Goal: Information Seeking & Learning: Learn about a topic

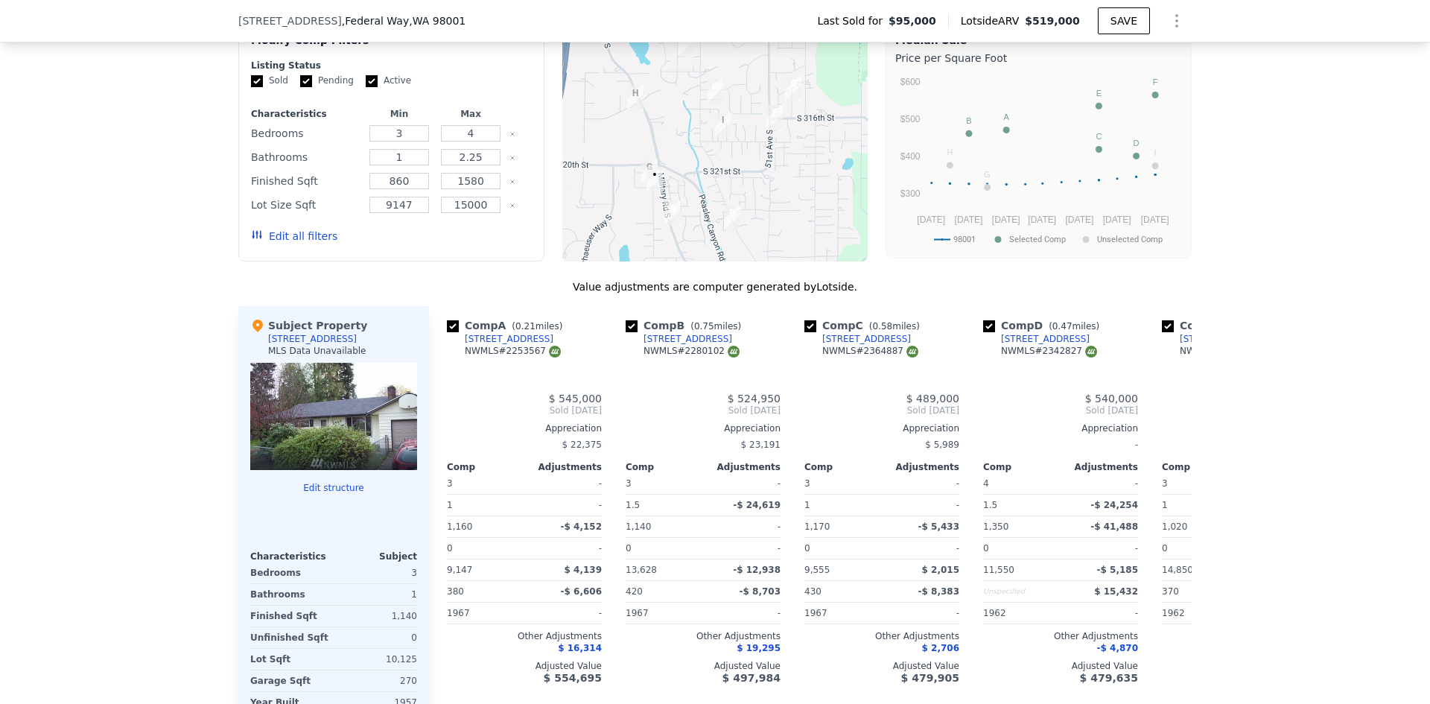
scroll to position [1410, 0]
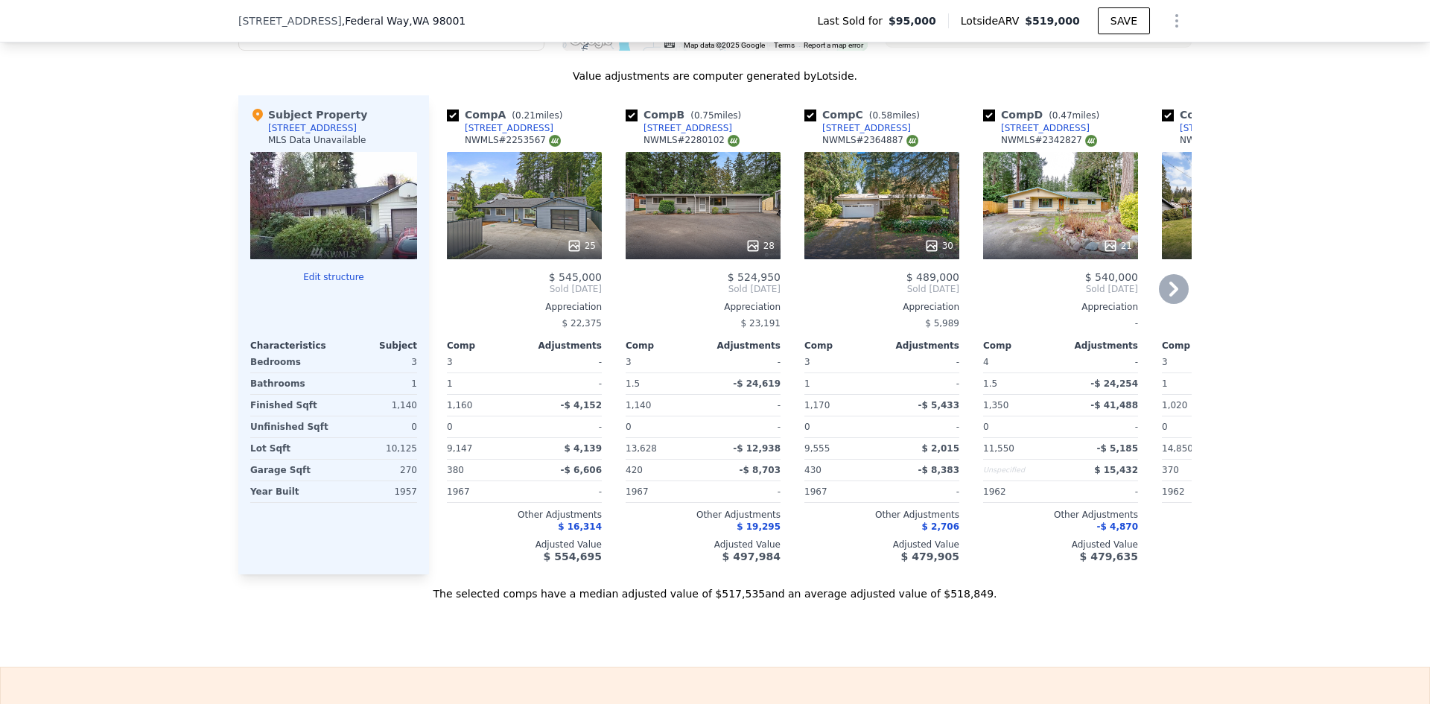
click at [552, 215] on div "25" at bounding box center [524, 205] width 155 height 107
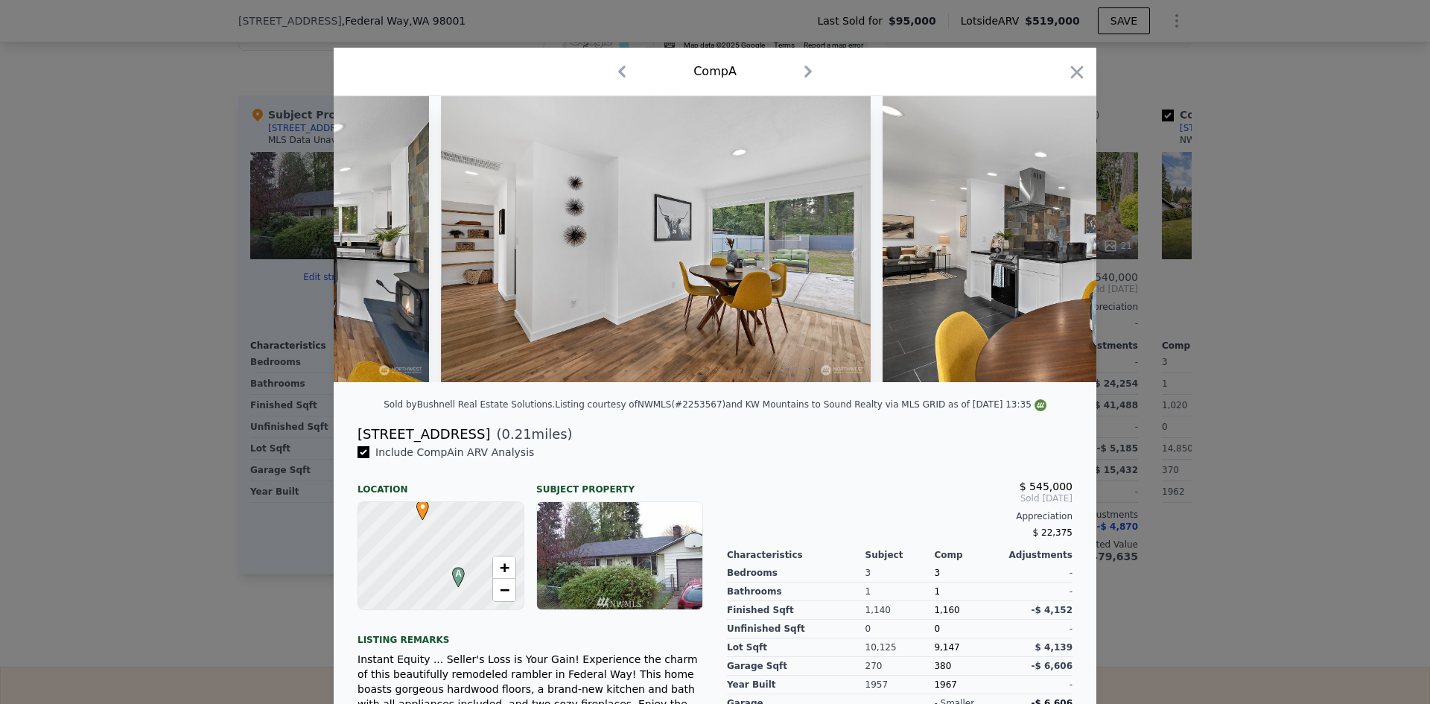
scroll to position [0, 2669]
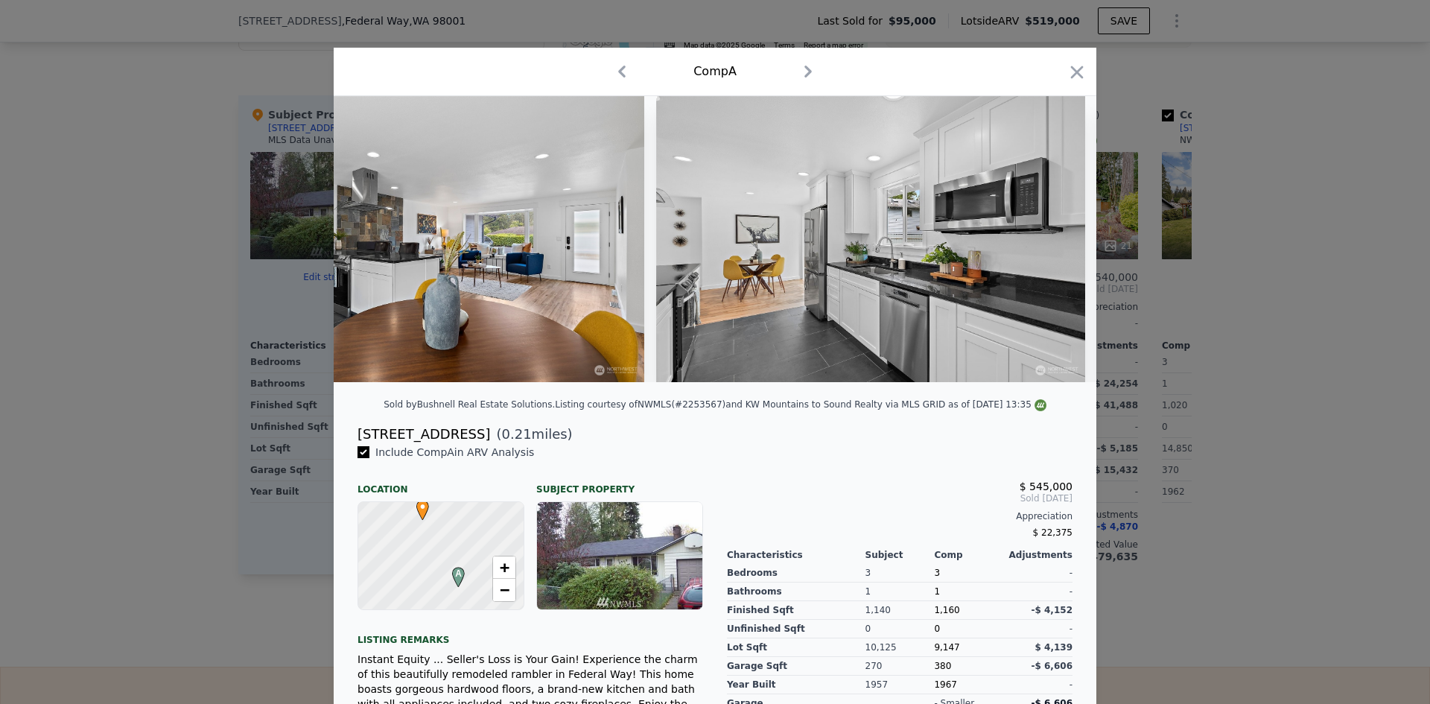
click at [1256, 492] on div at bounding box center [715, 352] width 1430 height 704
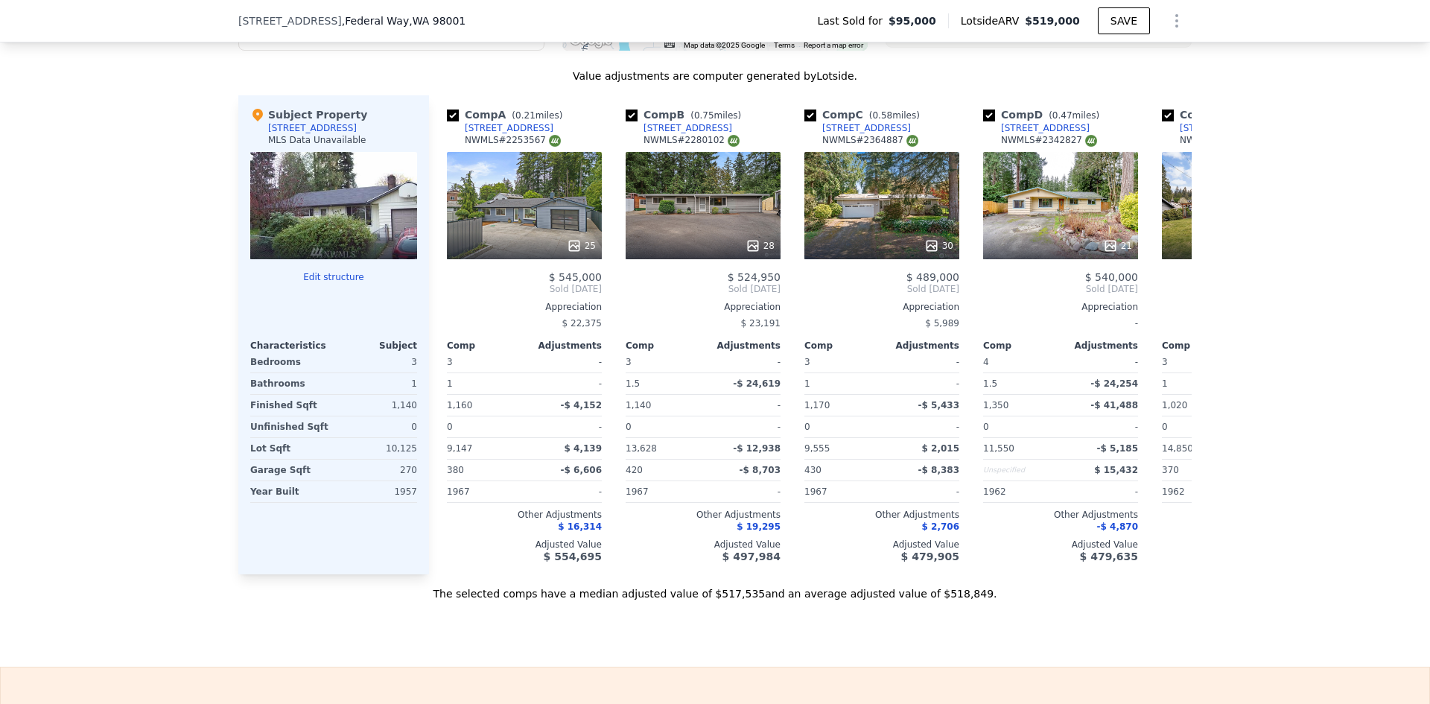
click at [1257, 422] on div "We found 9 sales that match your search Filters Map Prices Modify Comp Filters …" at bounding box center [715, 181] width 1430 height 839
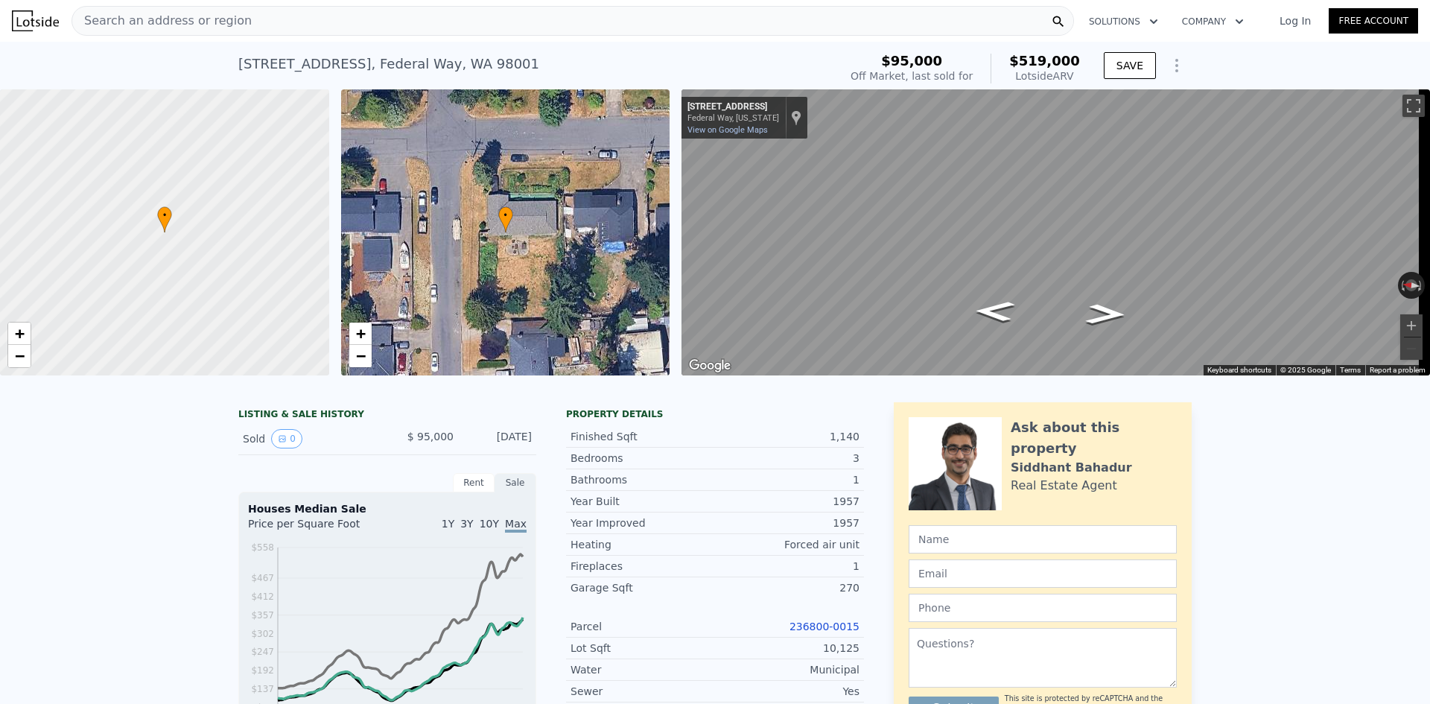
click at [547, 20] on div "Search an address or region" at bounding box center [572, 21] width 1002 height 30
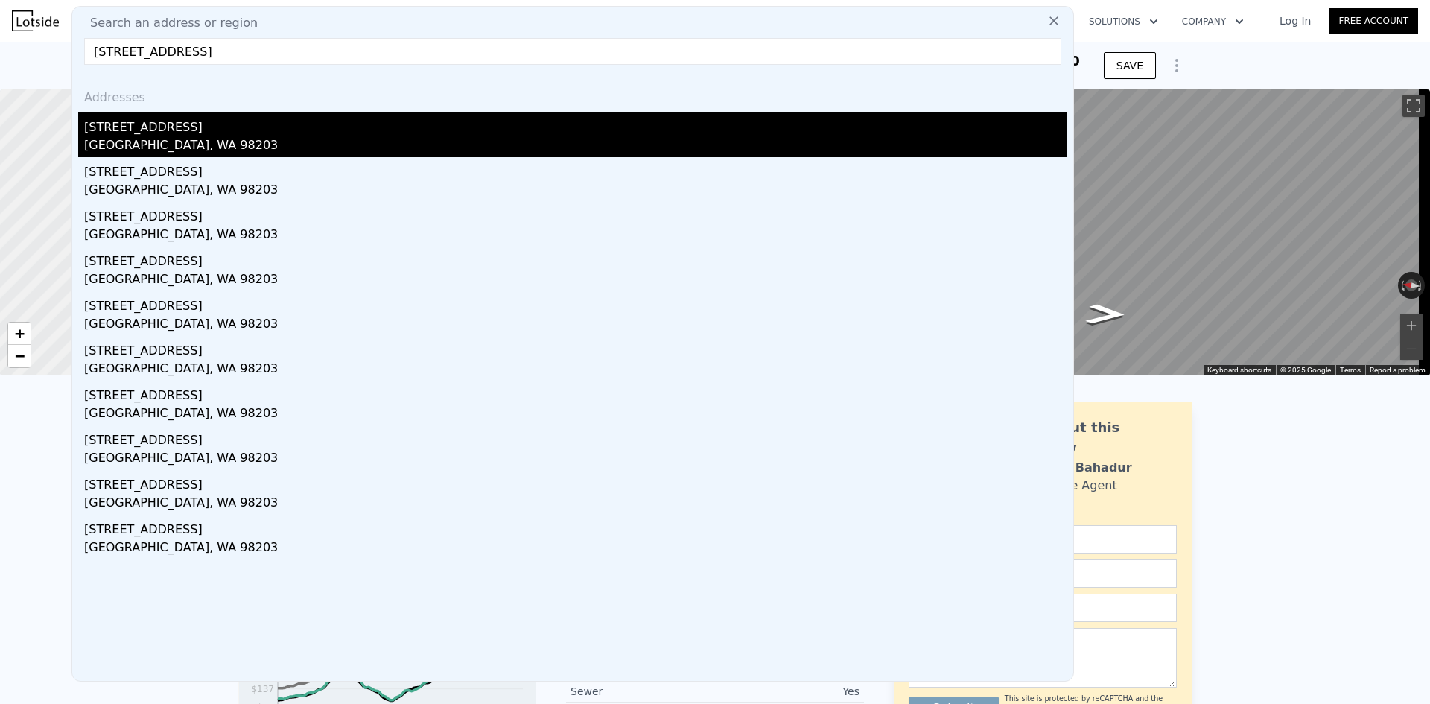
type input "[STREET_ADDRESS]"
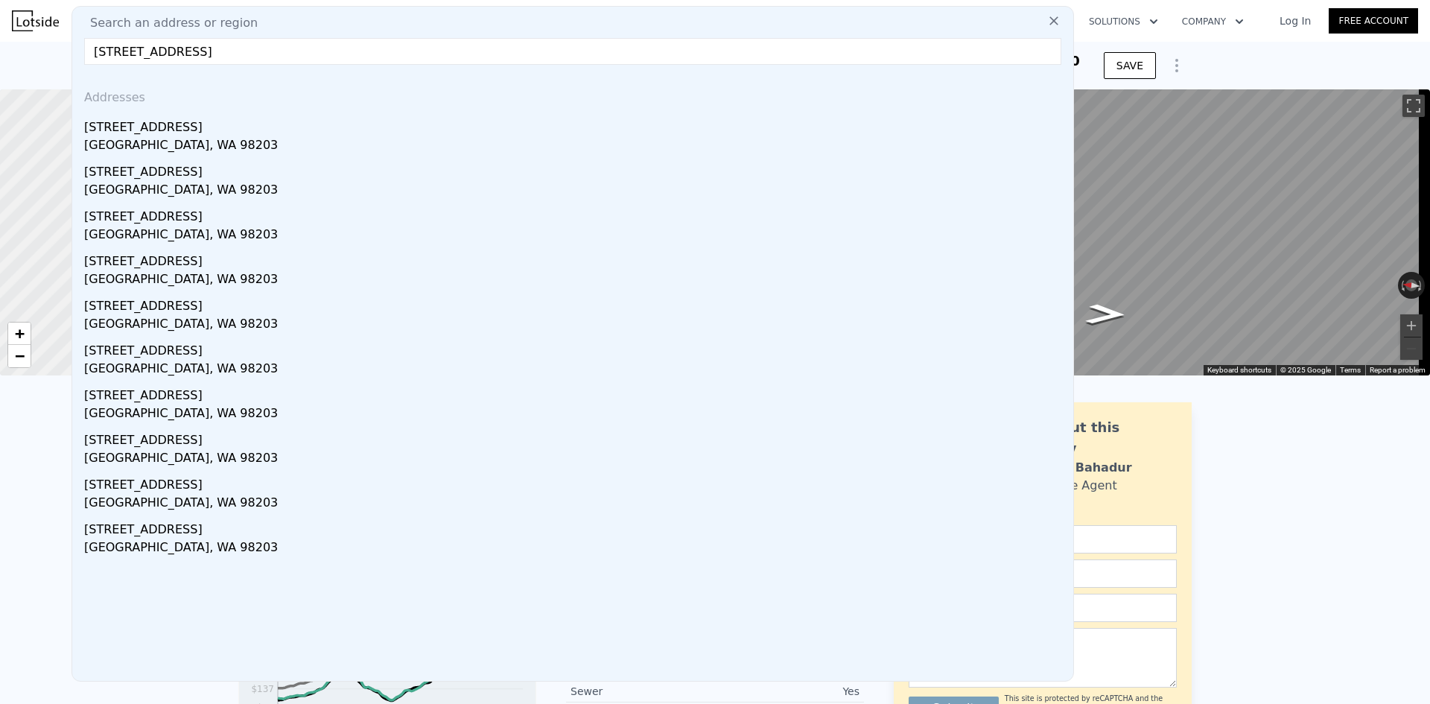
drag, startPoint x: 286, startPoint y: 119, endPoint x: 647, endPoint y: 146, distance: 362.2
click at [287, 119] on div "[STREET_ADDRESS]" at bounding box center [575, 124] width 983 height 24
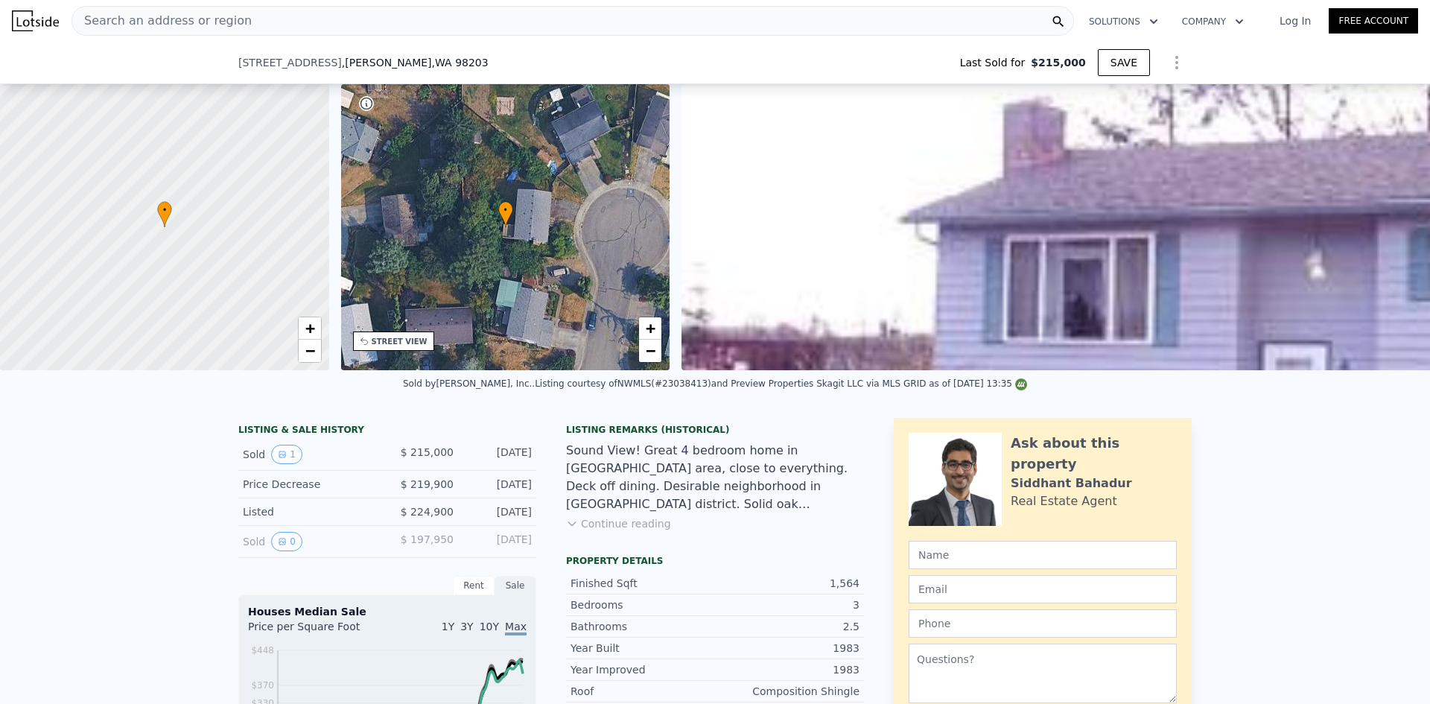
scroll to position [367, 0]
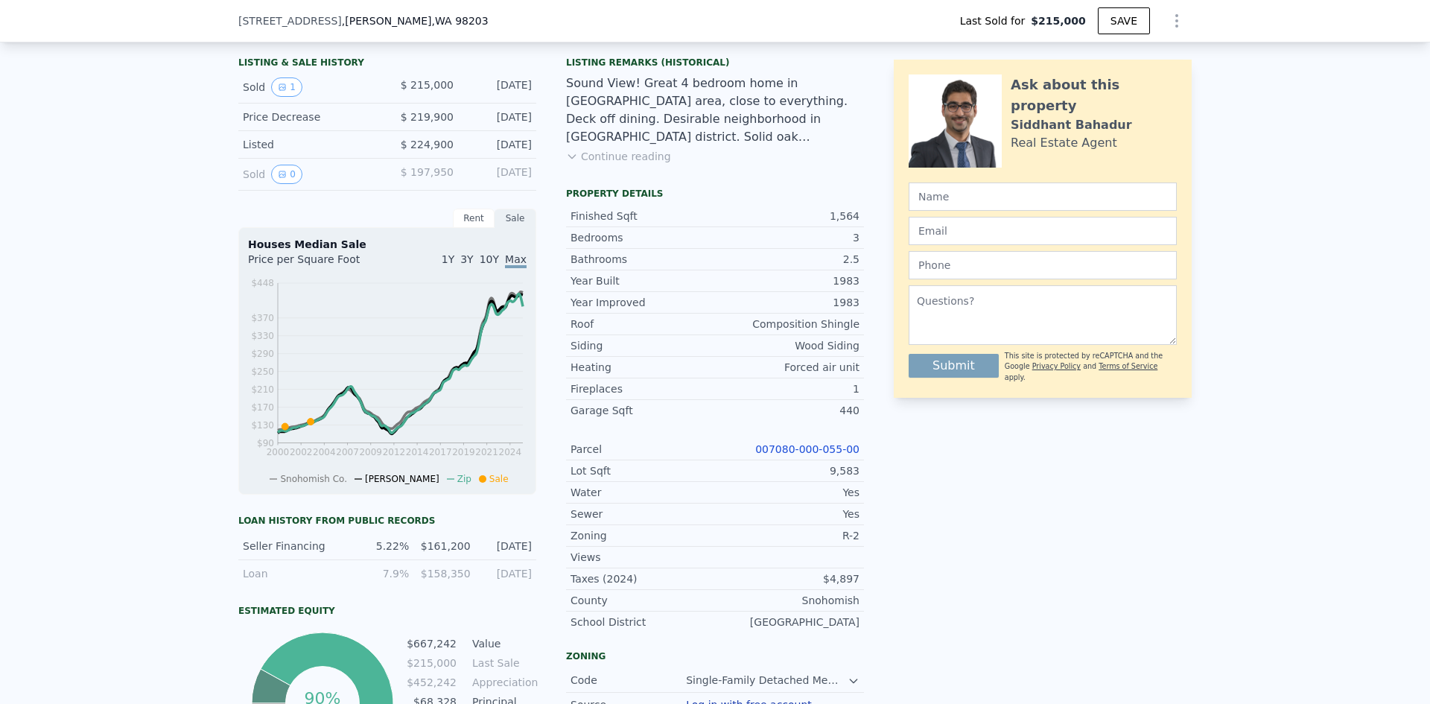
click at [819, 455] on link "007080-000-055-00" at bounding box center [807, 449] width 104 height 12
type input "$ 736,000"
type input "$ 451,605"
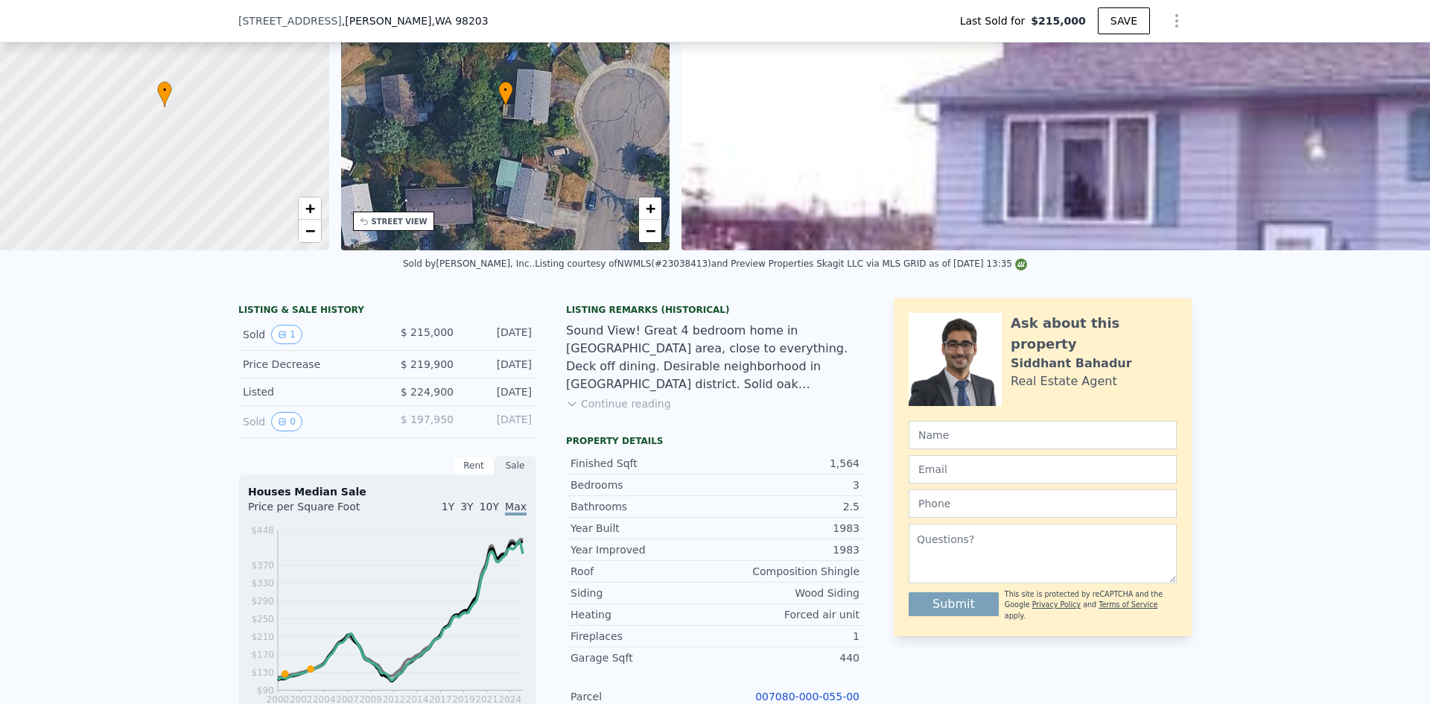
scroll to position [293, 0]
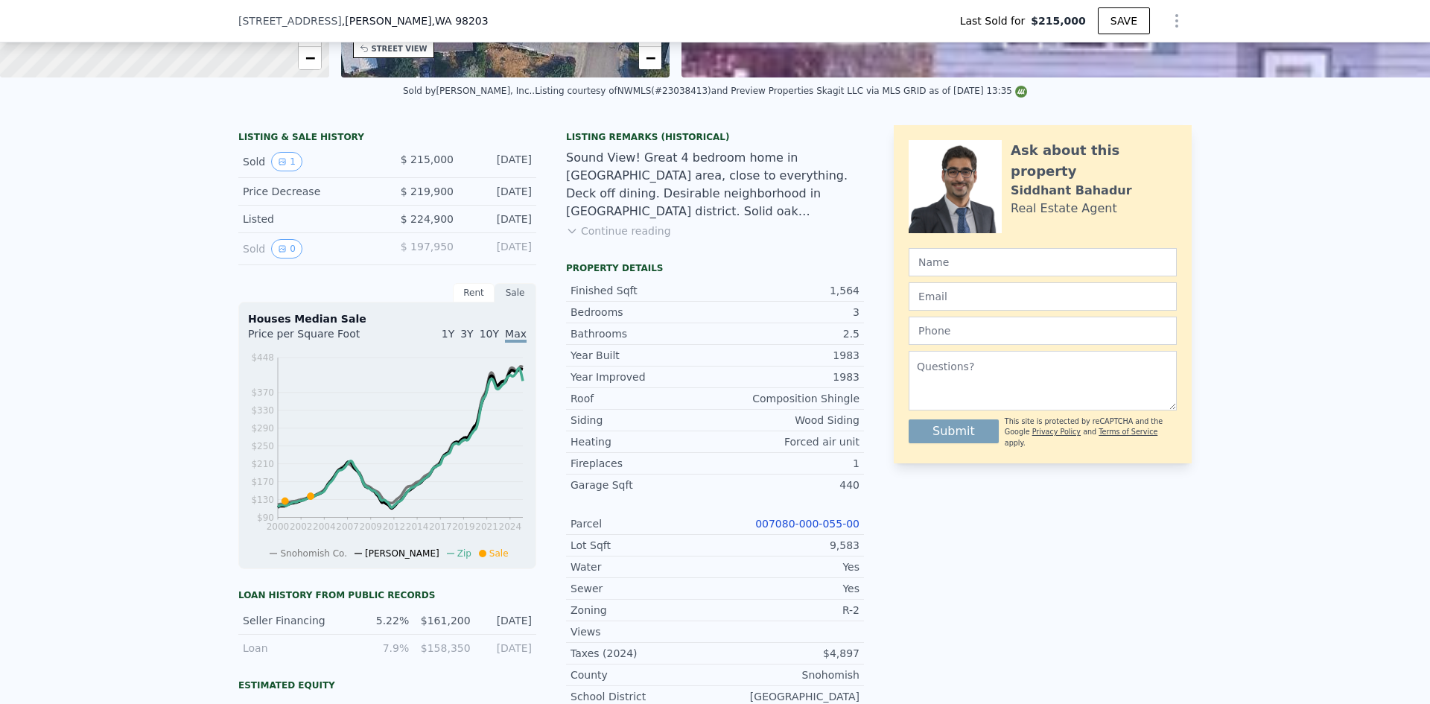
click at [844, 530] on link "007080-000-055-00" at bounding box center [807, 524] width 104 height 12
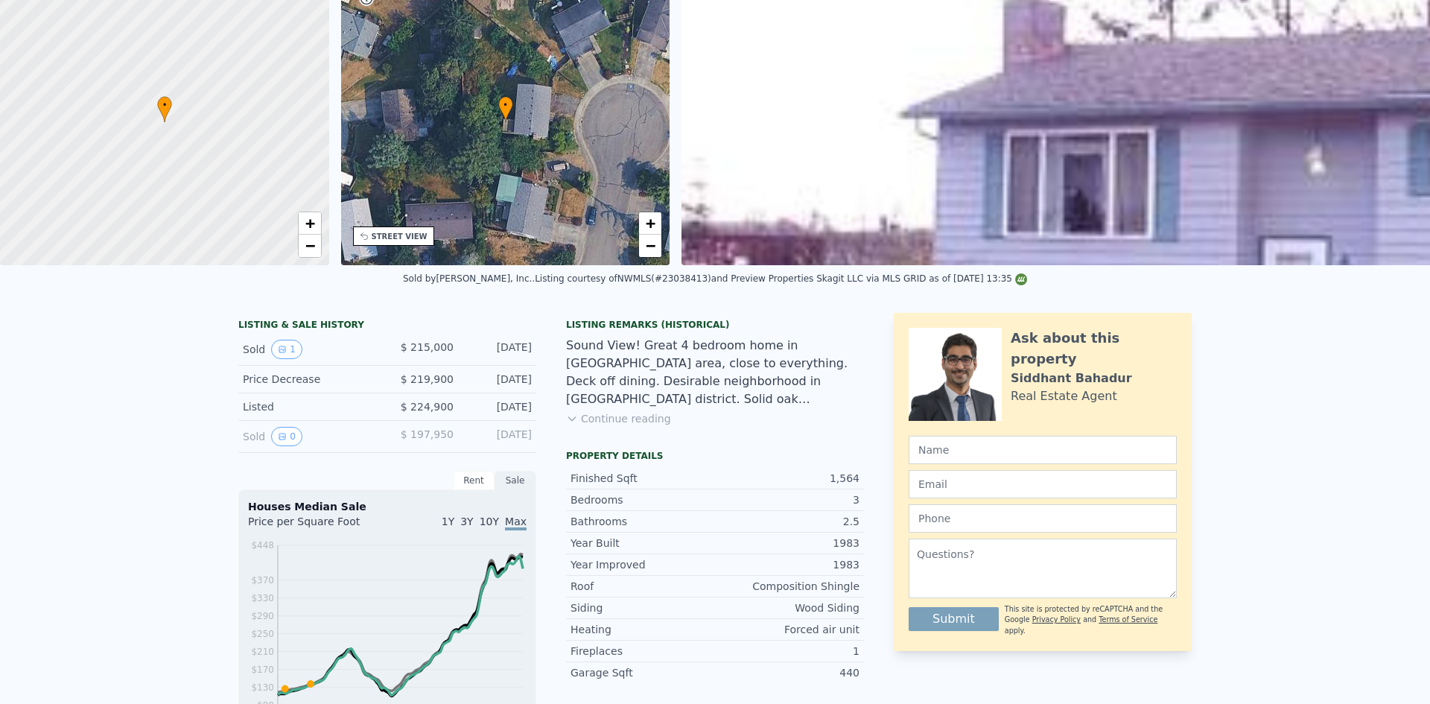
scroll to position [5, 0]
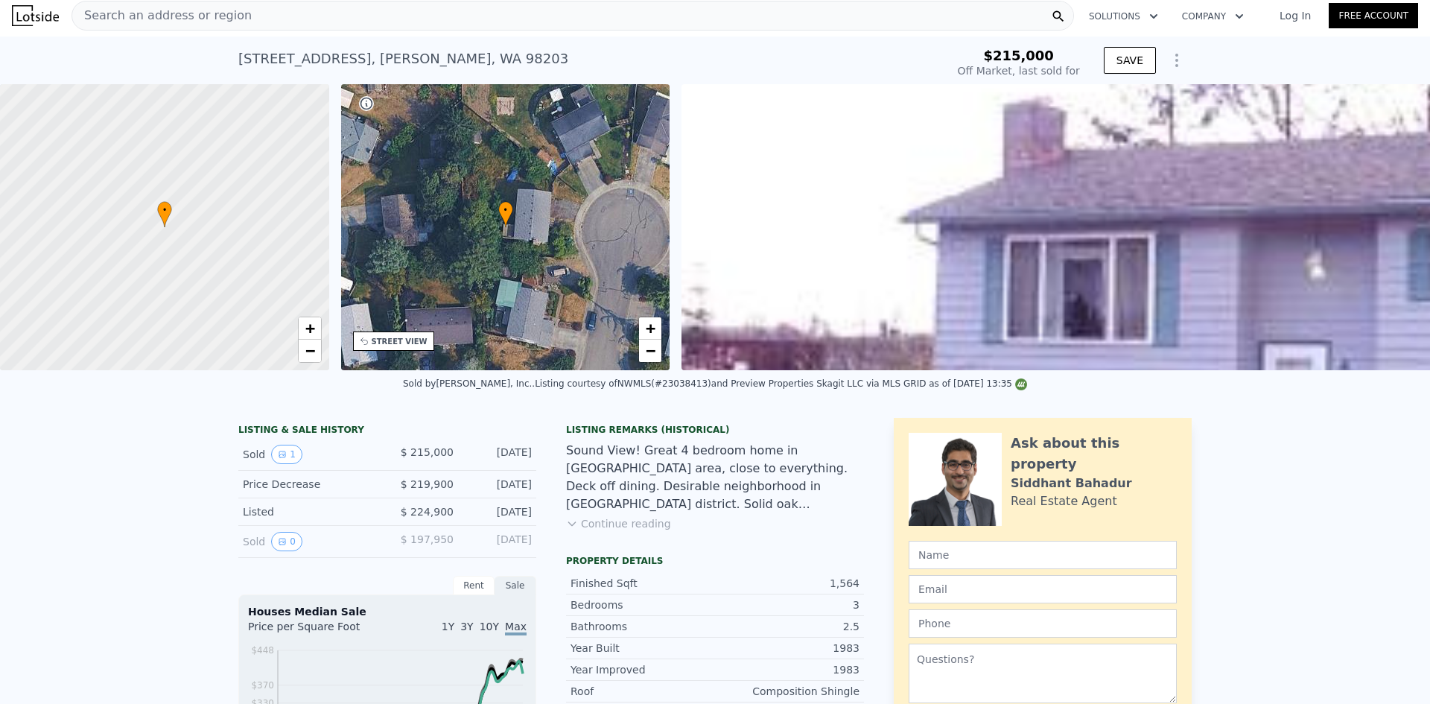
click at [548, 15] on div "Search an address or region" at bounding box center [572, 16] width 1002 height 30
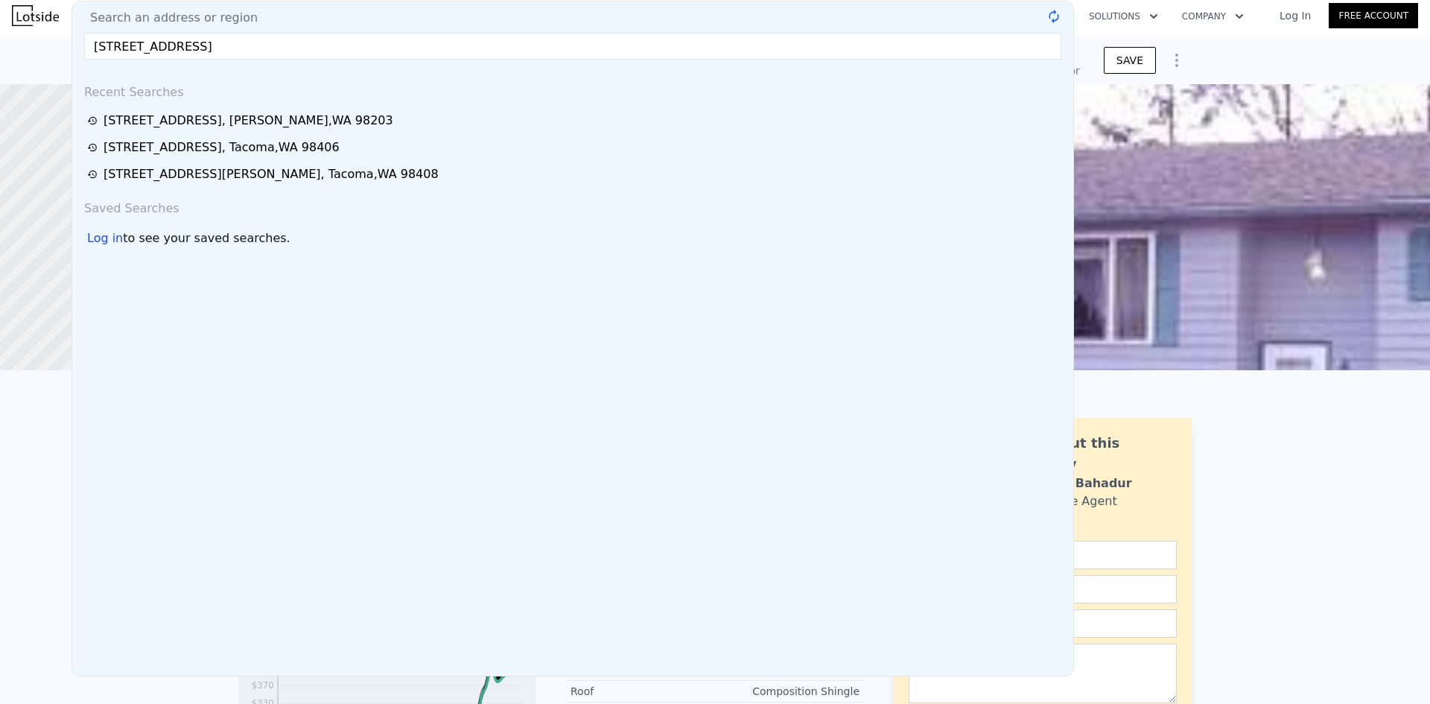
click at [381, 43] on input "[STREET_ADDRESS]" at bounding box center [572, 46] width 977 height 27
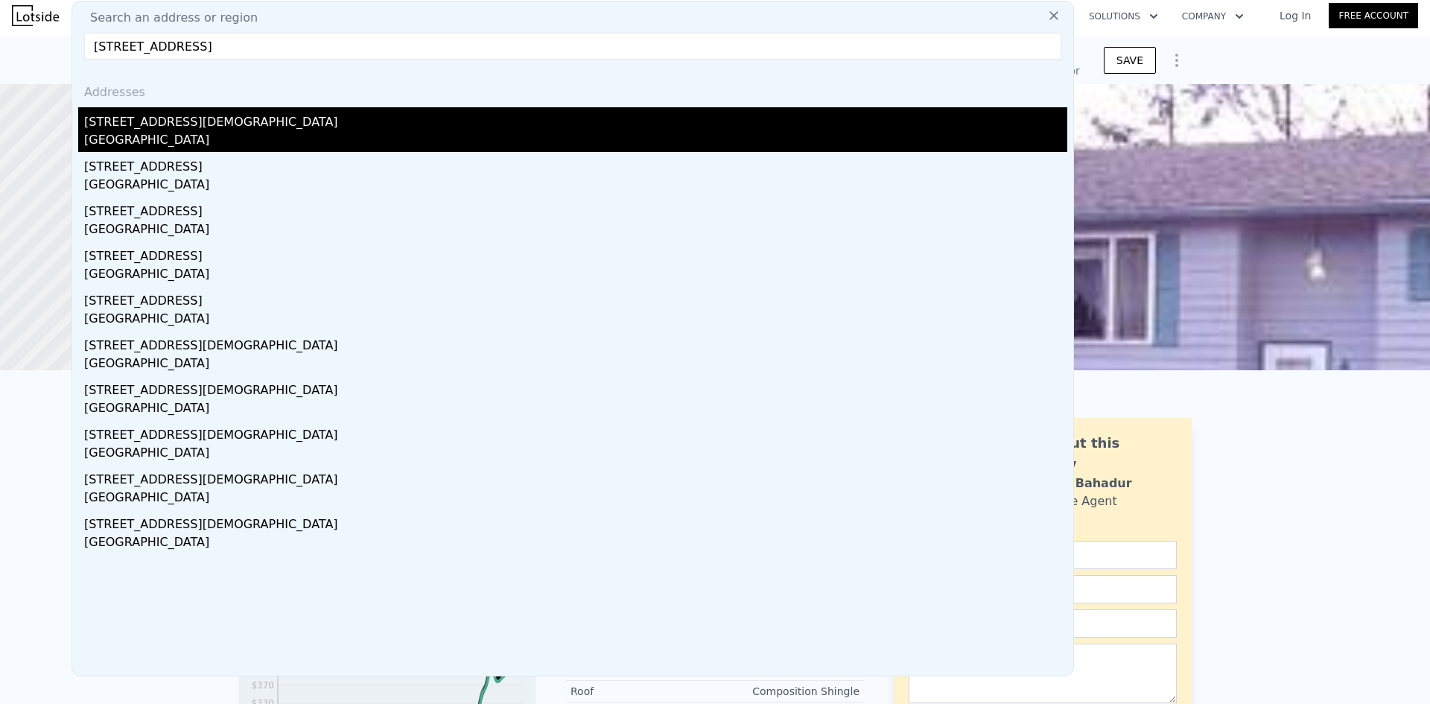
type input "[STREET_ADDRESS]"
click at [266, 131] on div "[GEOGRAPHIC_DATA]" at bounding box center [575, 141] width 983 height 21
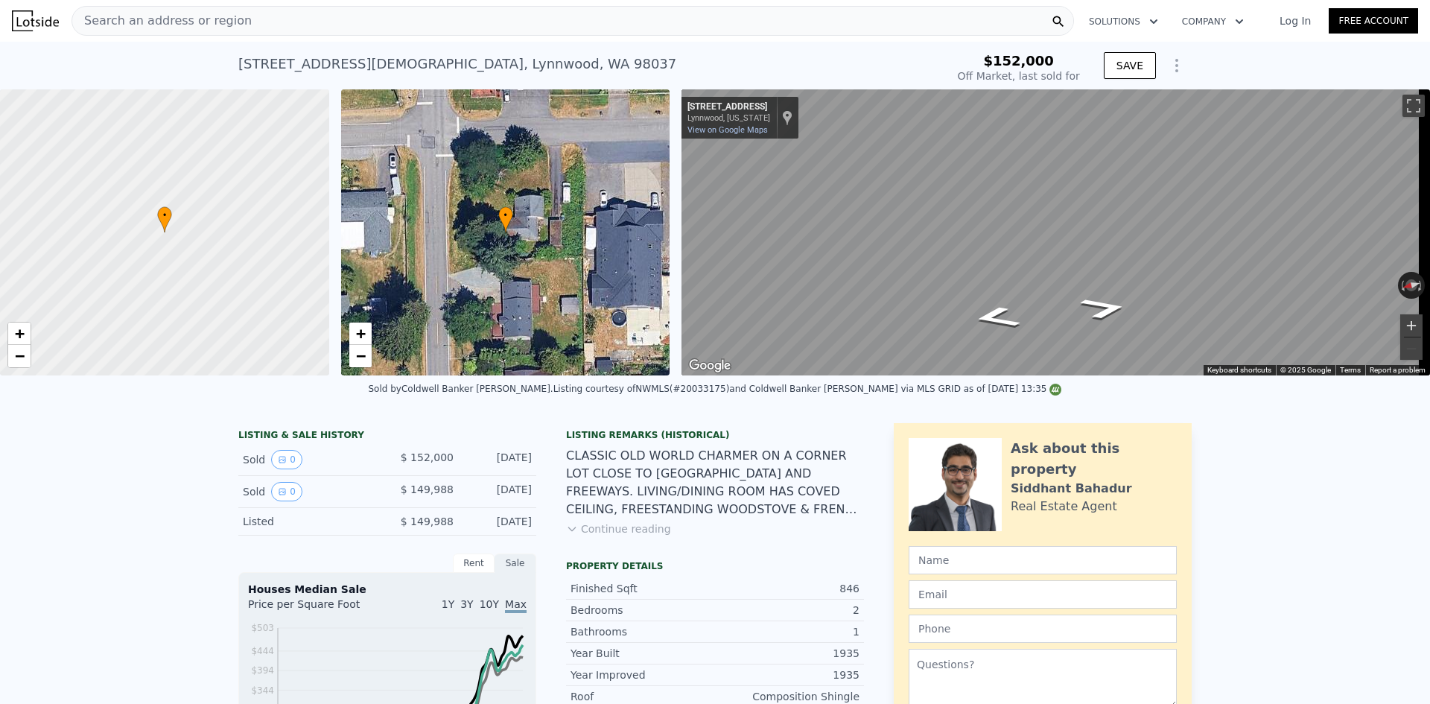
click at [1402, 323] on button "Zoom in" at bounding box center [1411, 325] width 22 height 22
click at [1402, 322] on button "Zoom in" at bounding box center [1411, 325] width 22 height 22
click at [1408, 346] on button "Zoom out" at bounding box center [1411, 348] width 22 height 22
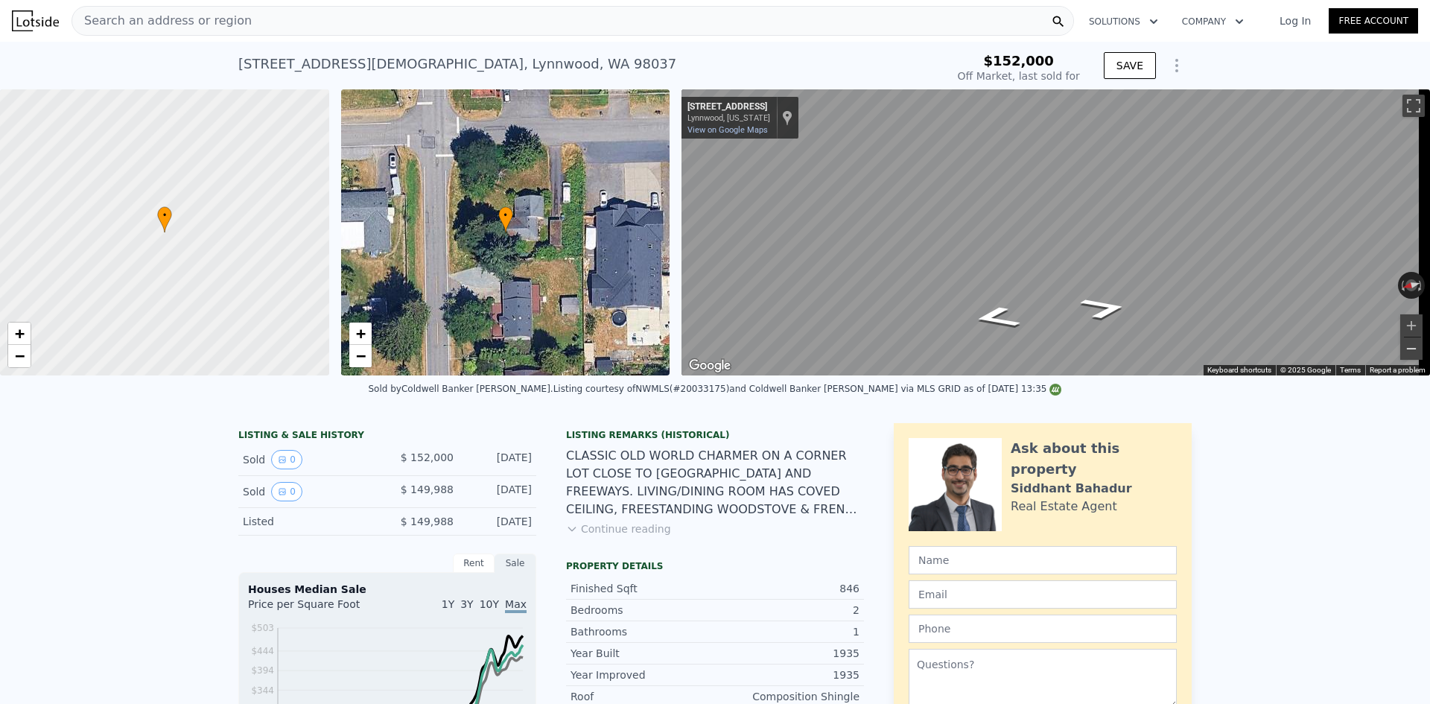
click at [1405, 357] on button "Zoom out" at bounding box center [1411, 348] width 22 height 22
click at [1404, 352] on button "Zoom out" at bounding box center [1411, 348] width 22 height 22
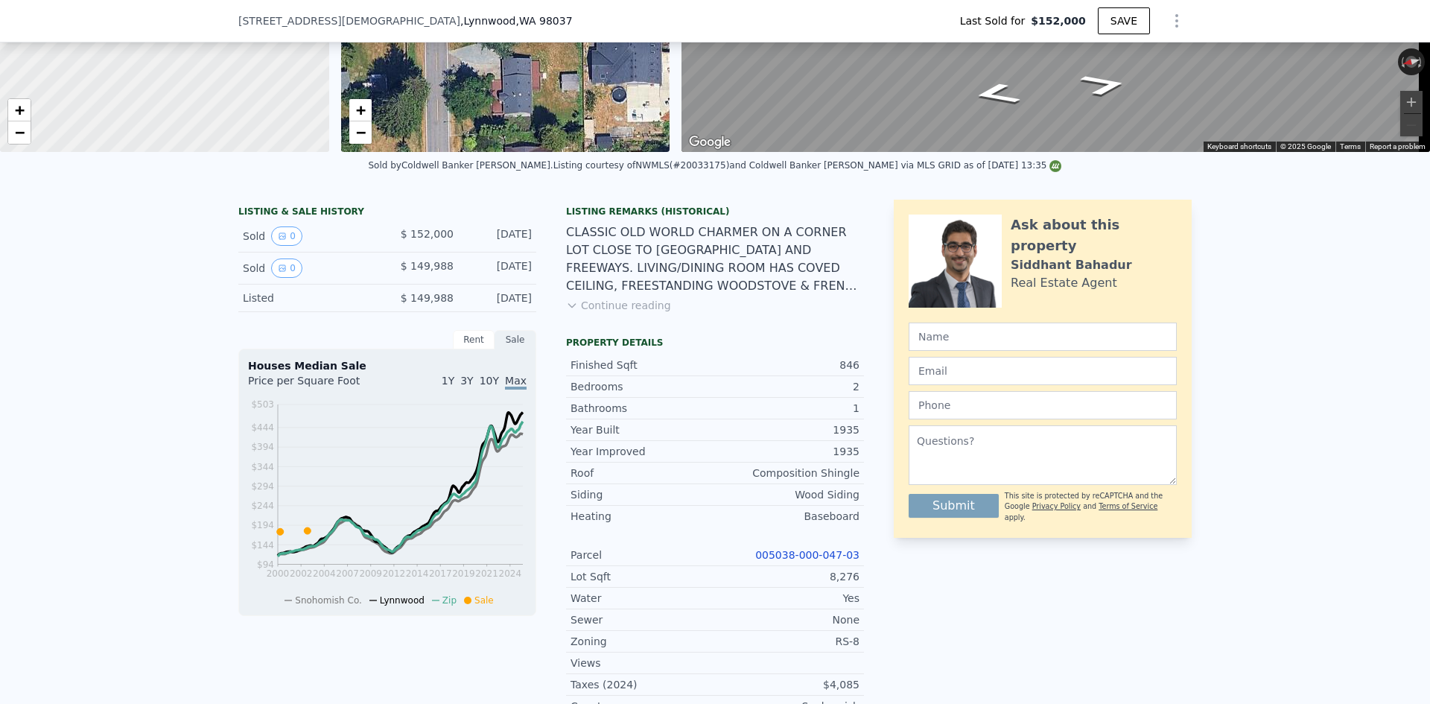
scroll to position [591, 0]
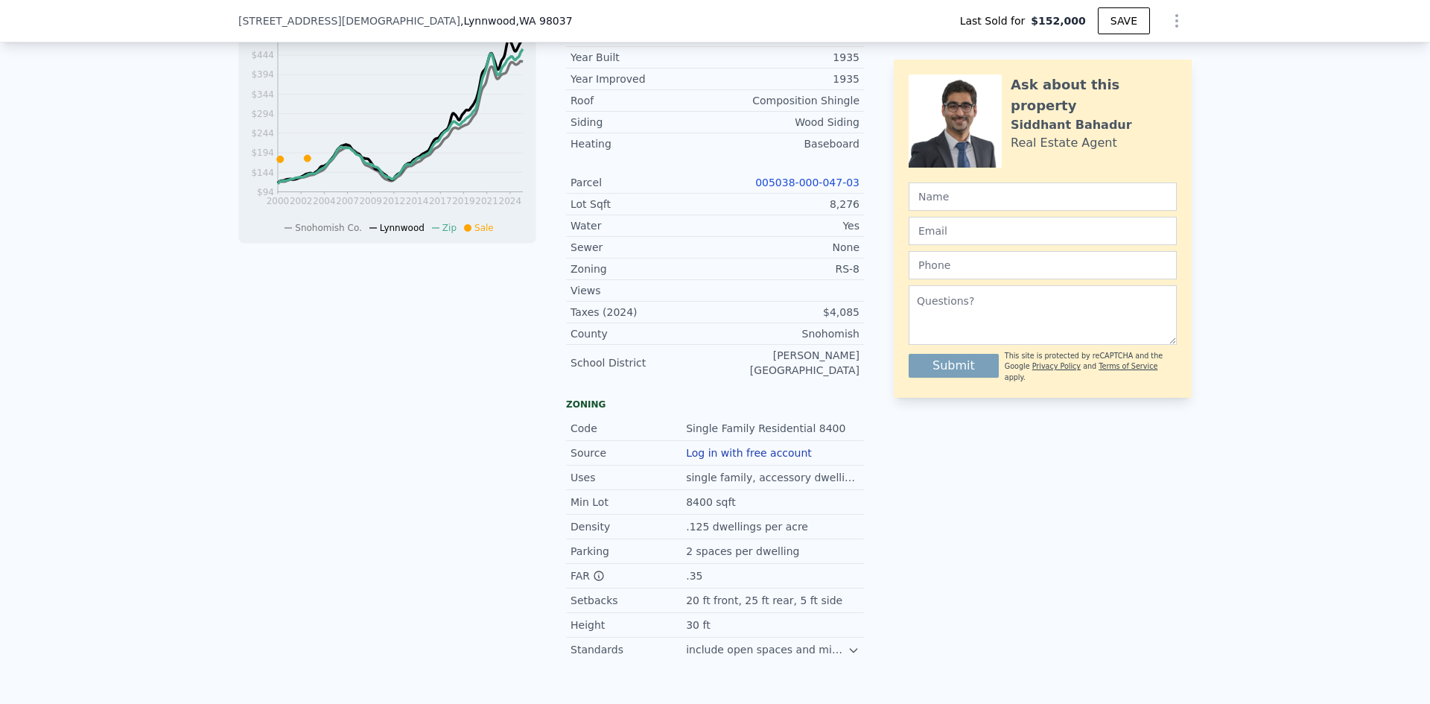
click at [823, 188] on link "005038-000-047-03" at bounding box center [807, 183] width 104 height 12
type input "$ 566,000"
type input "$ 363,081"
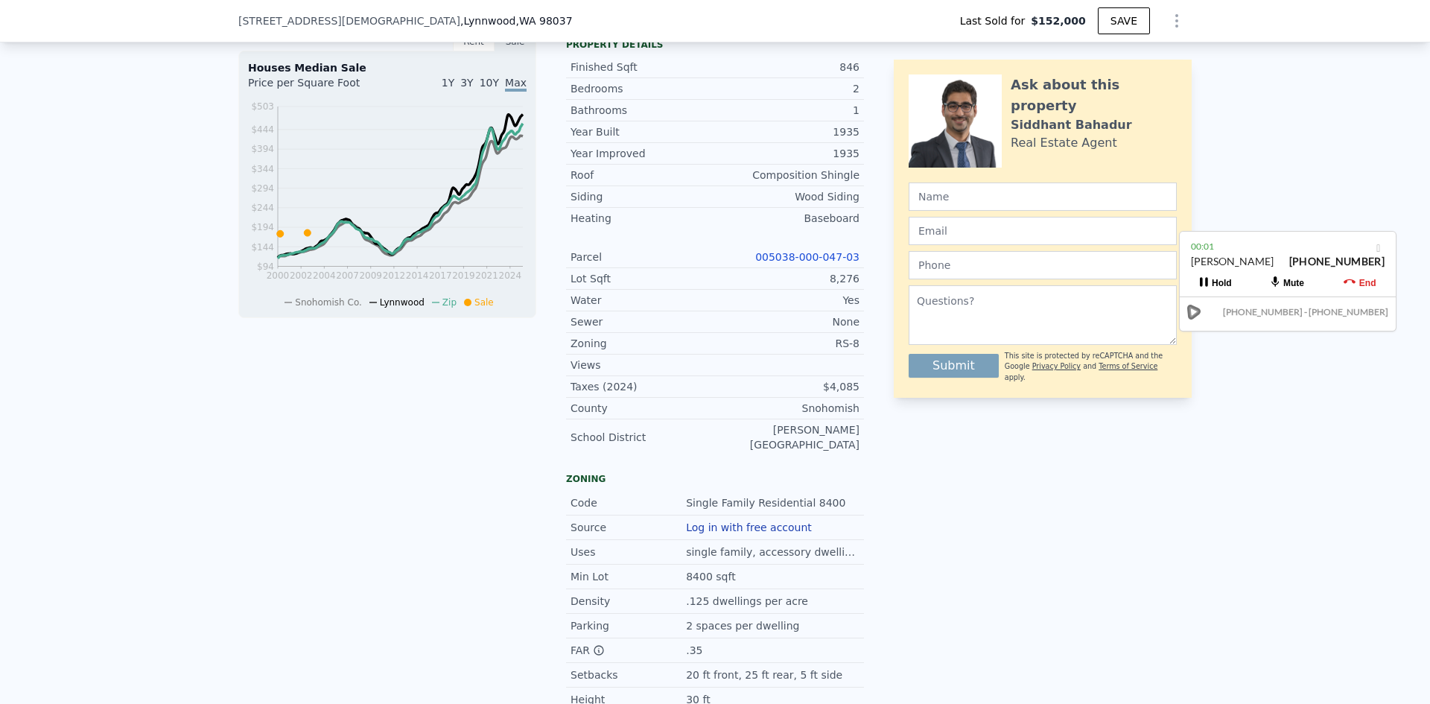
scroll to position [144, 0]
